Goal: Task Accomplishment & Management: Use online tool/utility

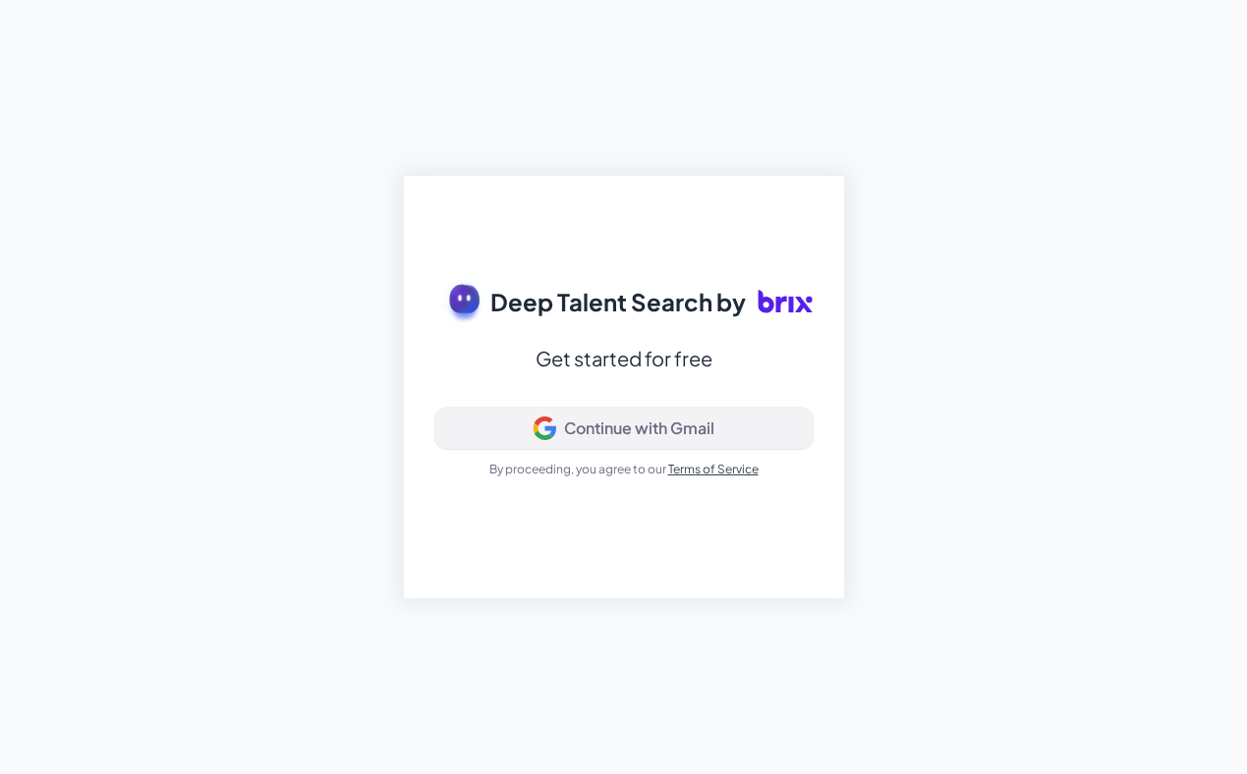
click at [632, 444] on button "Continue with Gmail" at bounding box center [623, 428] width 377 height 41
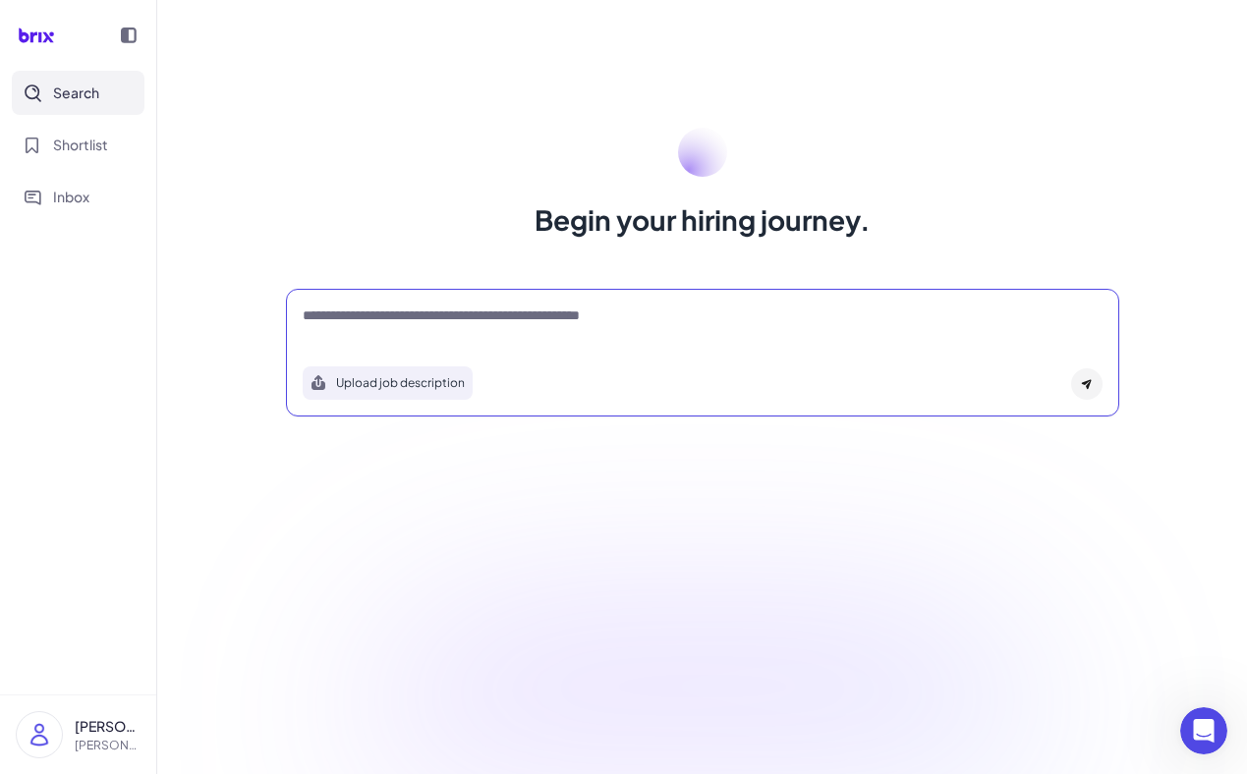
click at [410, 318] on textarea at bounding box center [703, 318] width 800 height 24
type textarea "******"
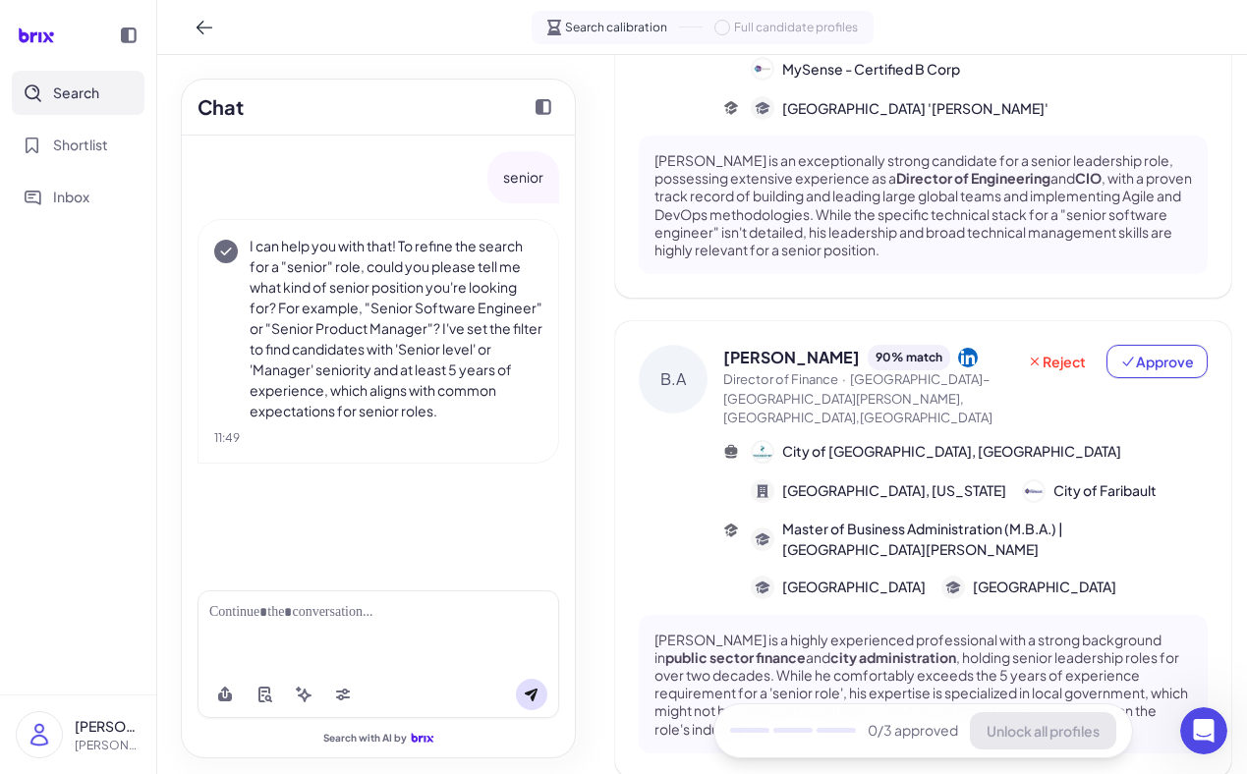
scroll to position [246, 0]
click at [268, 613] on div at bounding box center [378, 612] width 338 height 21
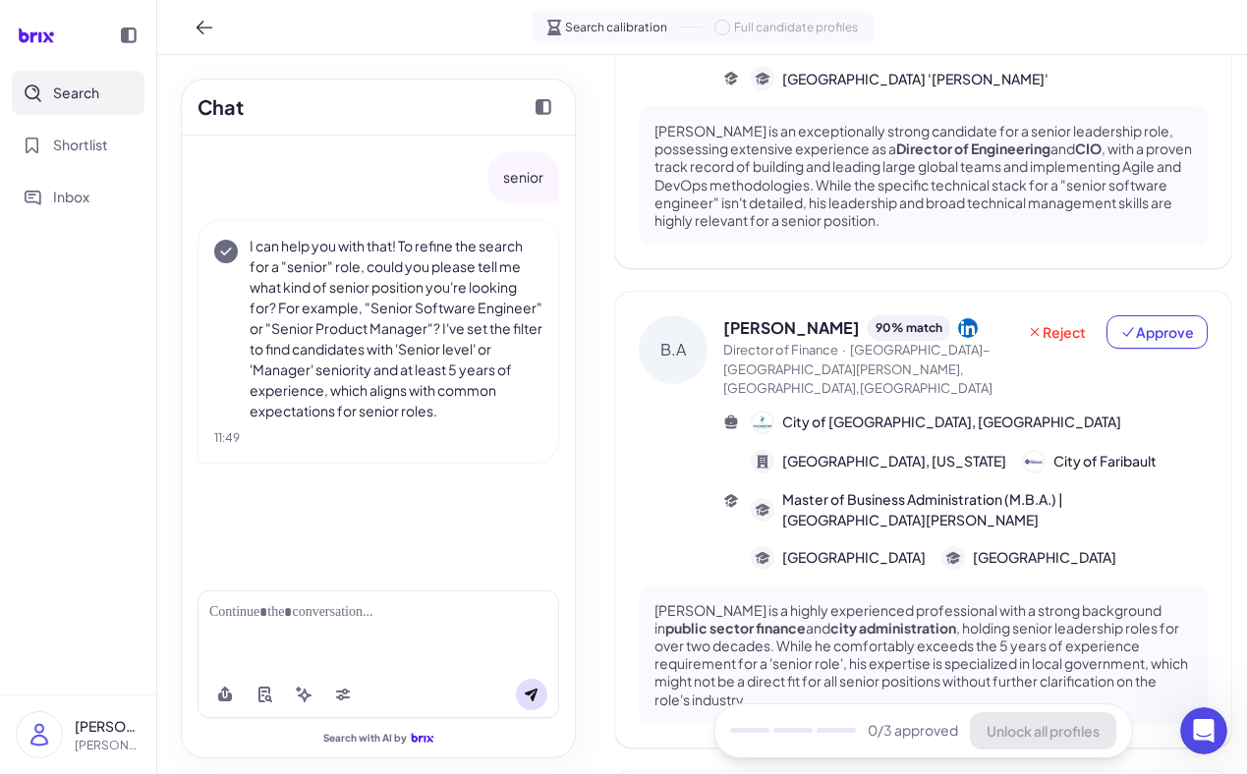
scroll to position [0, 0]
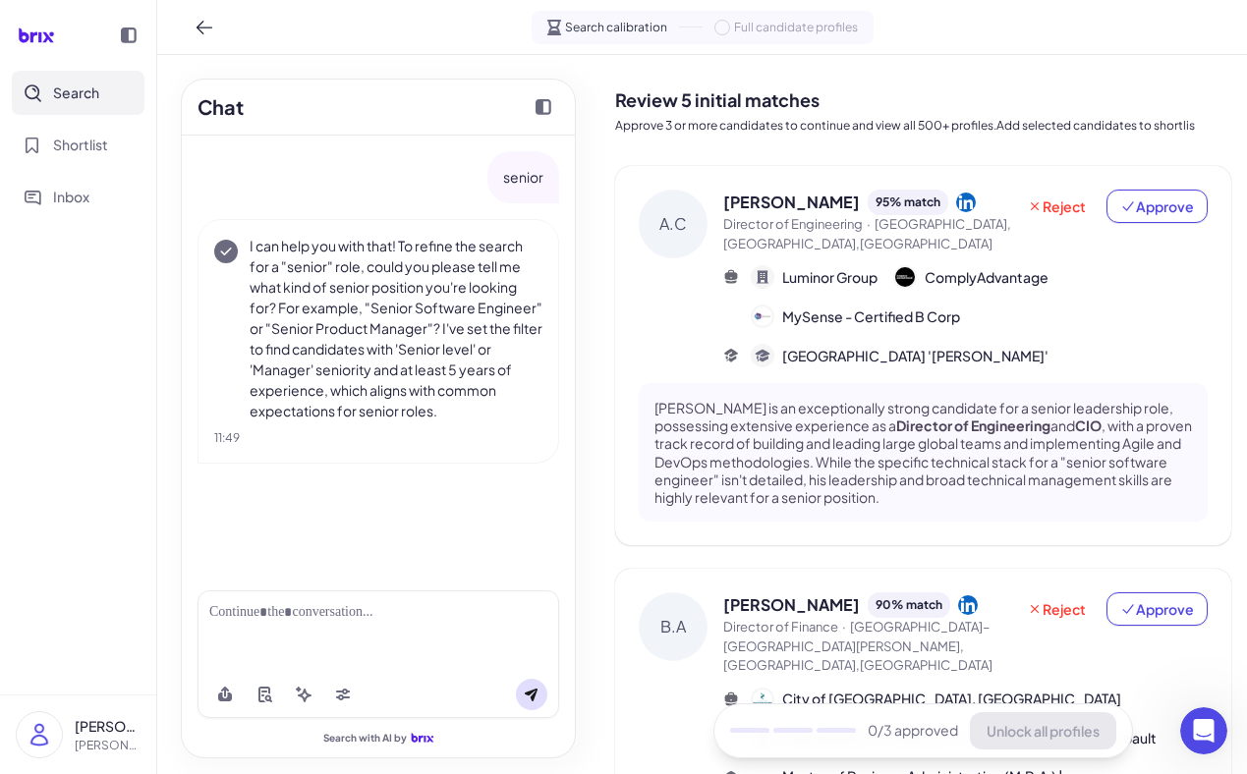
click at [323, 610] on div at bounding box center [378, 612] width 338 height 21
click at [267, 625] on div at bounding box center [377, 630] width 361 height 81
click at [281, 617] on div at bounding box center [378, 612] width 338 height 21
click at [382, 634] on div "**********" at bounding box center [378, 622] width 338 height 41
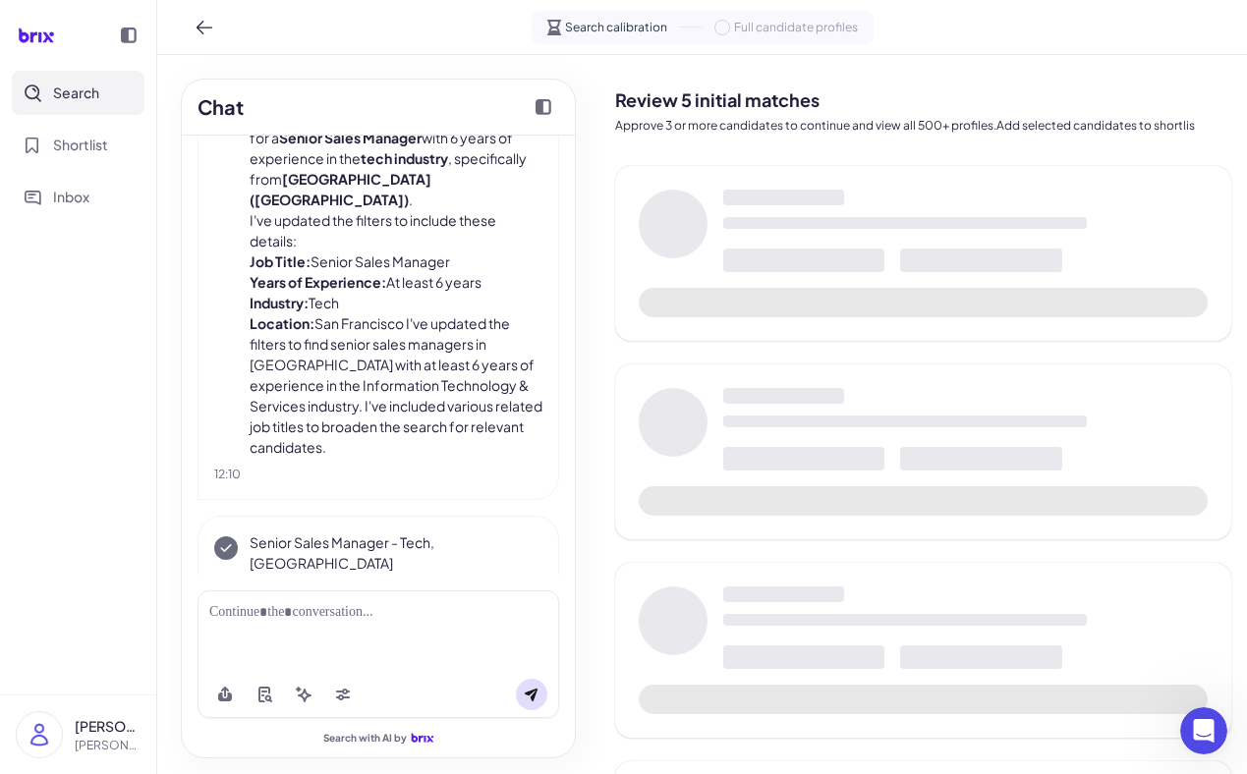
scroll to position [521, 0]
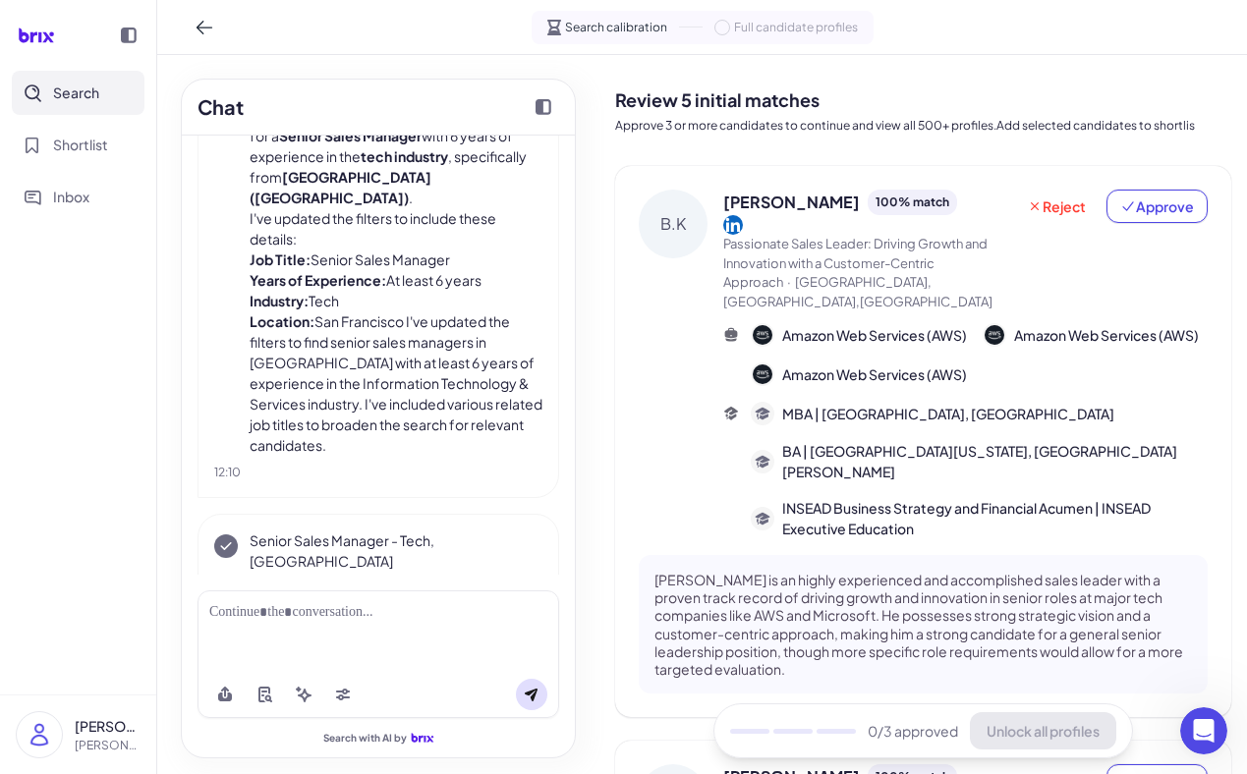
click at [743, 215] on icon at bounding box center [733, 225] width 20 height 20
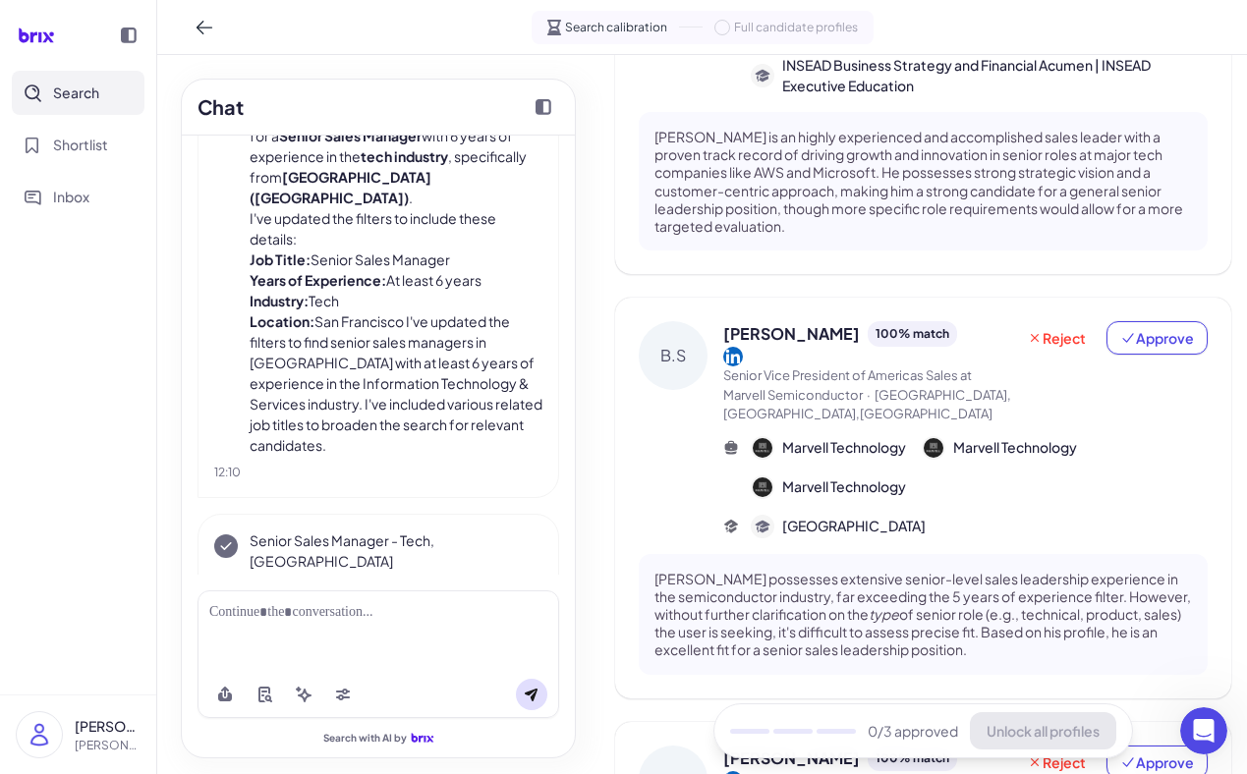
scroll to position [452, 0]
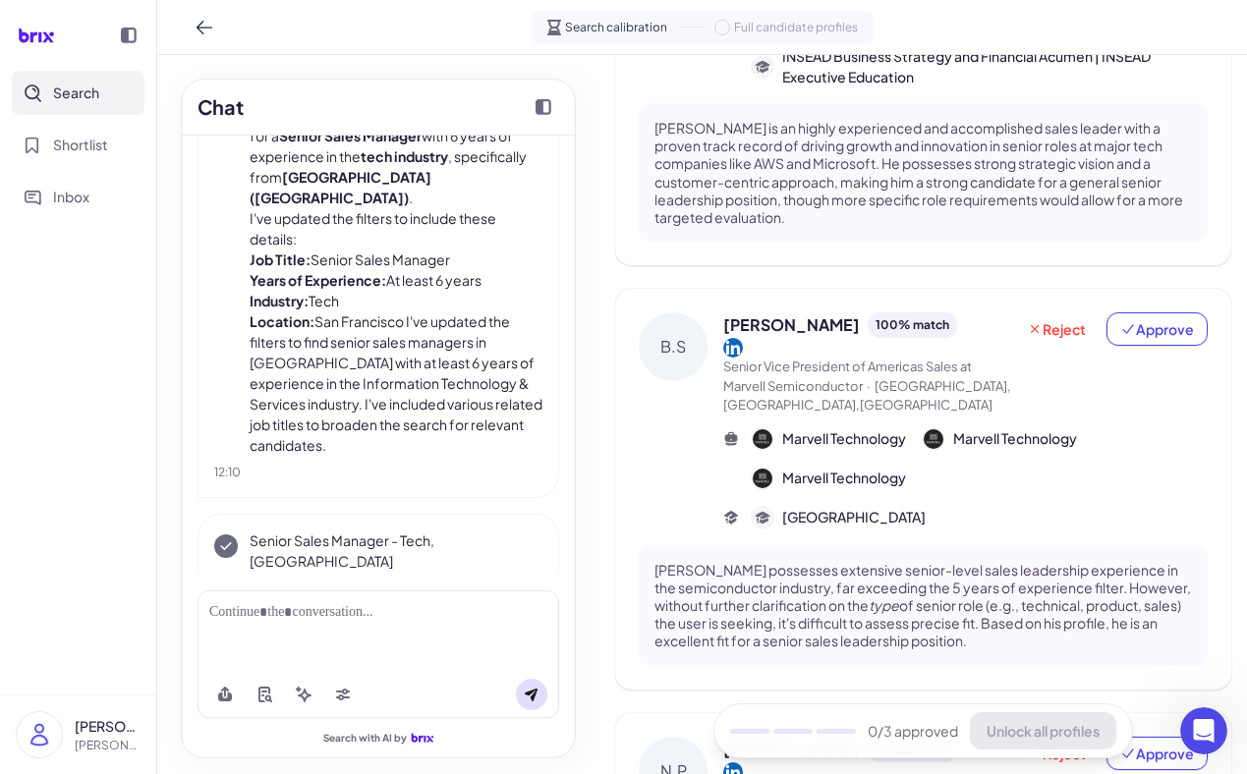
click at [373, 621] on div at bounding box center [378, 612] width 338 height 21
